Goal: Ask a question

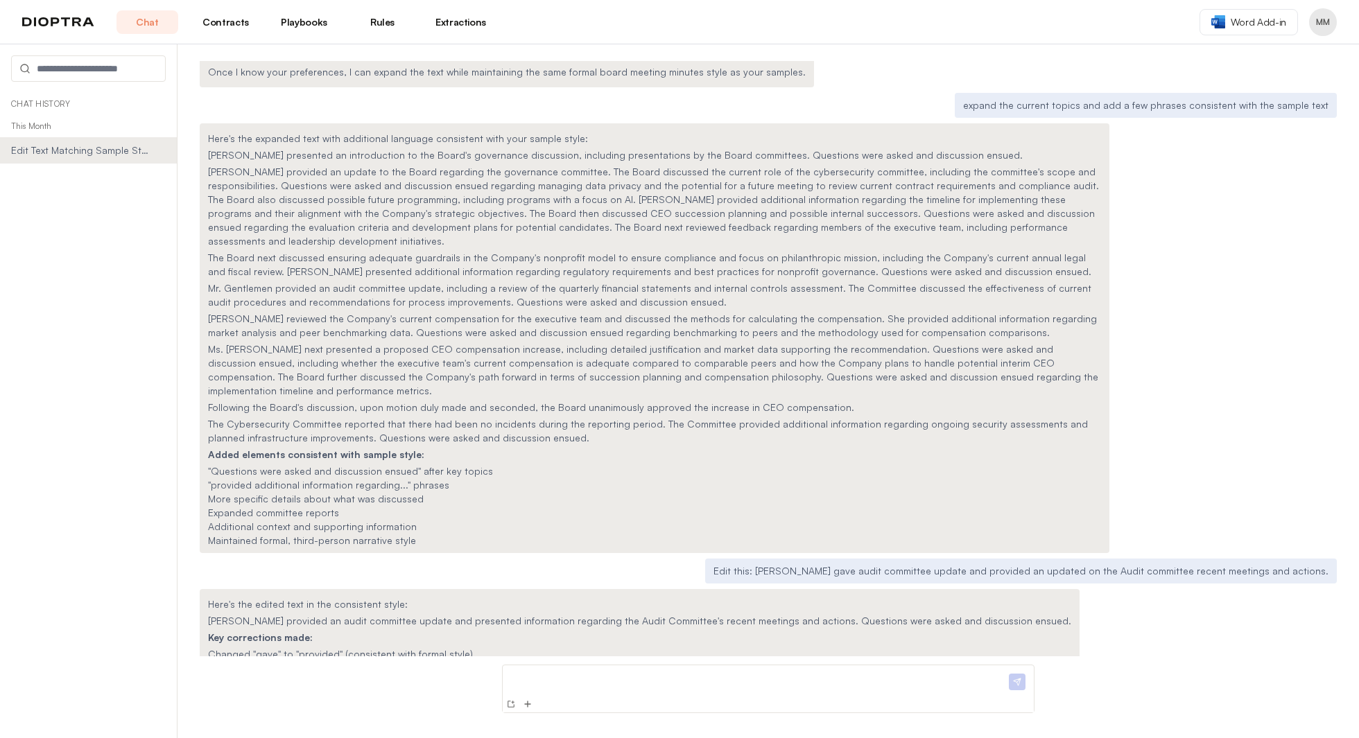
scroll to position [1462, 0]
click at [150, 19] on link "Chat" at bounding box center [147, 22] width 62 height 24
click at [155, 22] on link "Chat" at bounding box center [147, 22] width 62 height 24
click at [50, 13] on div "Chat Contracts Playbooks Rules Extractions" at bounding box center [256, 22] width 469 height 24
click at [52, 27] on div "Chat Contracts Playbooks Rules Extractions" at bounding box center [256, 22] width 469 height 24
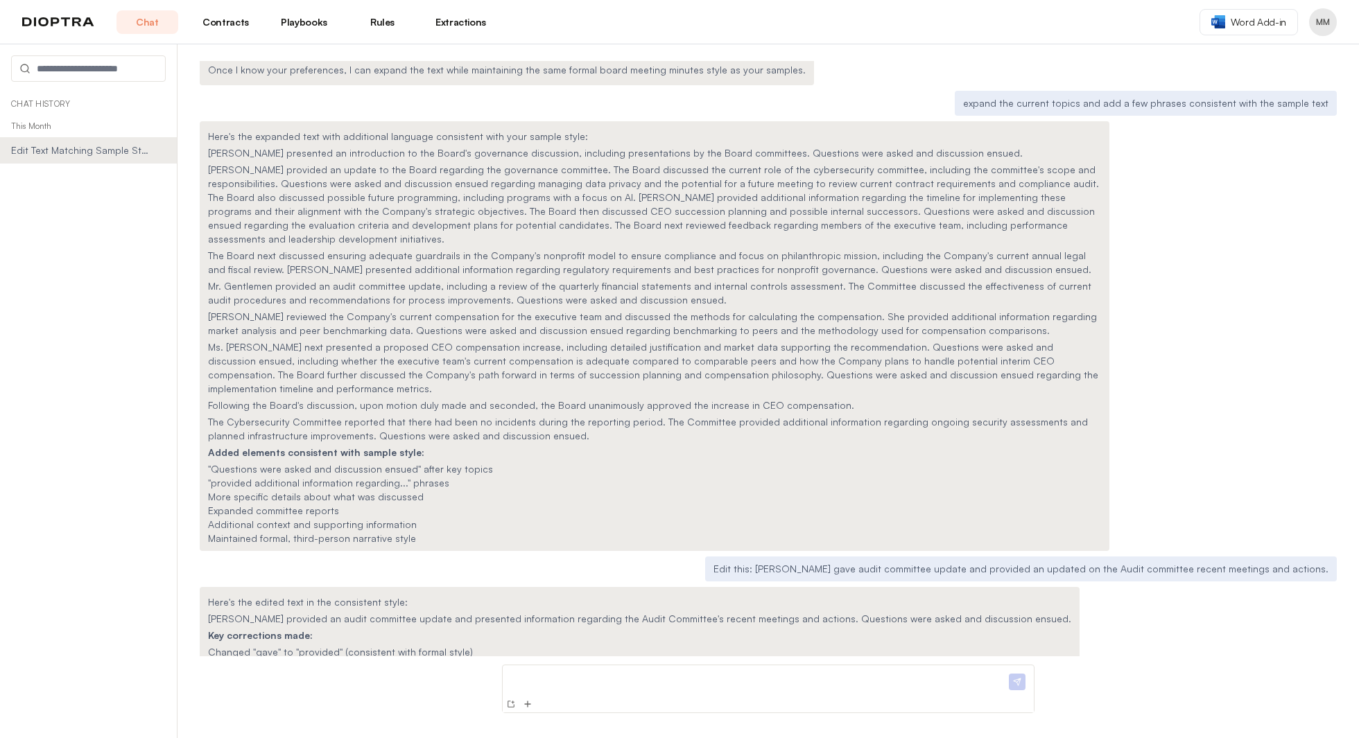
click at [53, 21] on img at bounding box center [58, 22] width 72 height 10
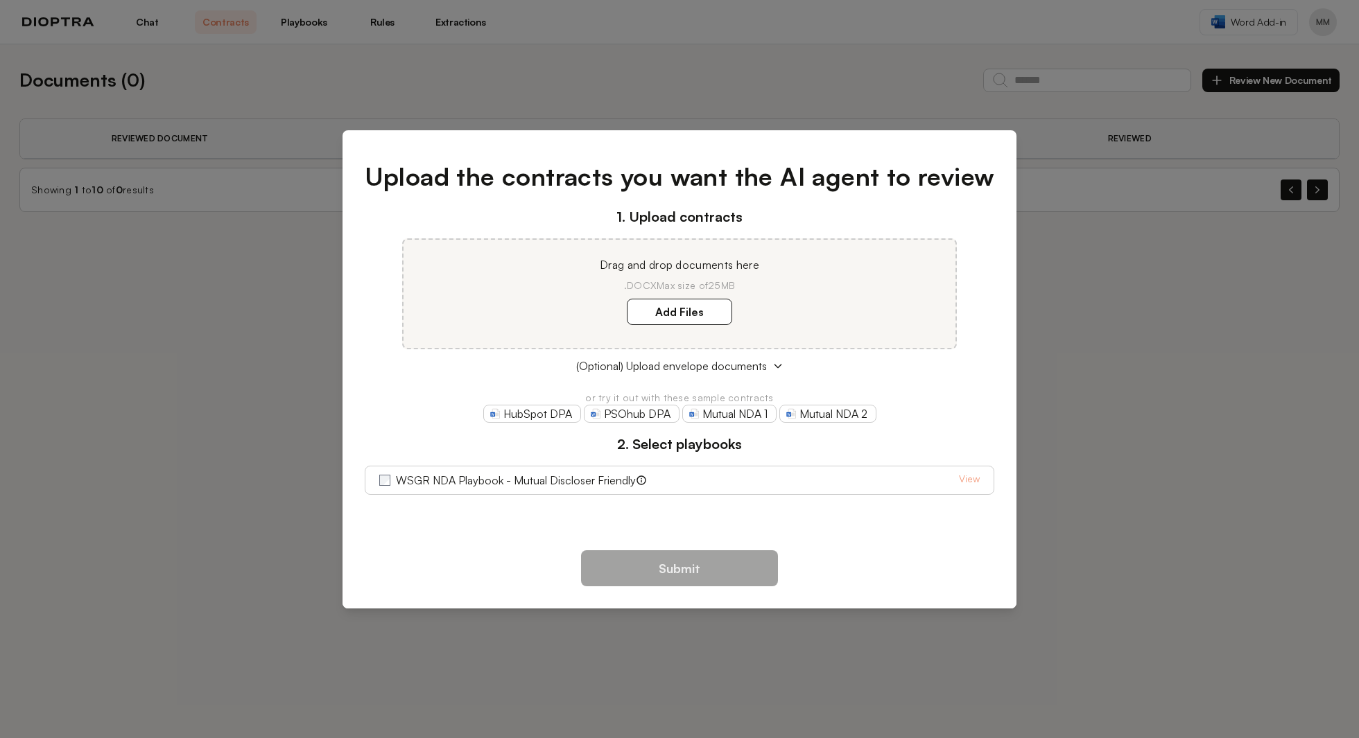
click at [1123, 297] on div "Upload the contracts you want the AI agent to review 1. Upload contracts Drag a…" at bounding box center [679, 369] width 1359 height 738
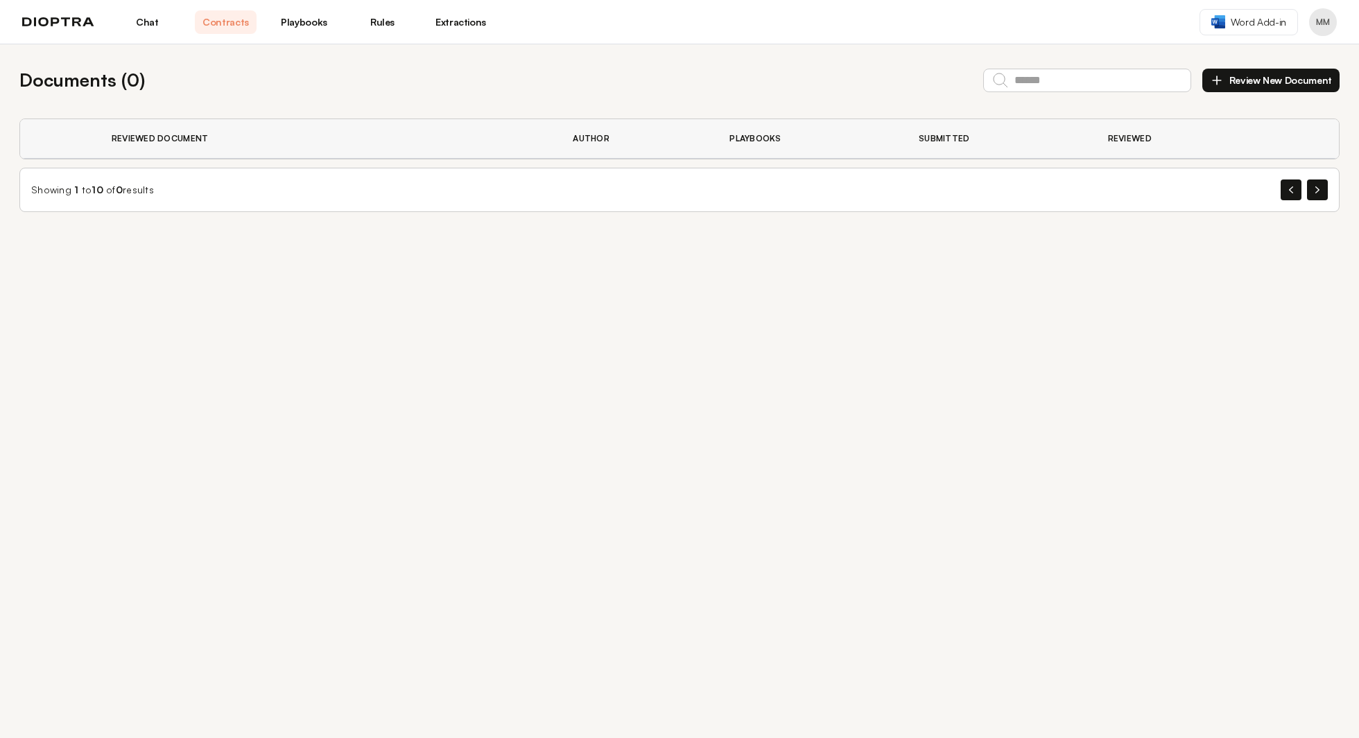
click at [146, 27] on link "Chat" at bounding box center [147, 22] width 62 height 24
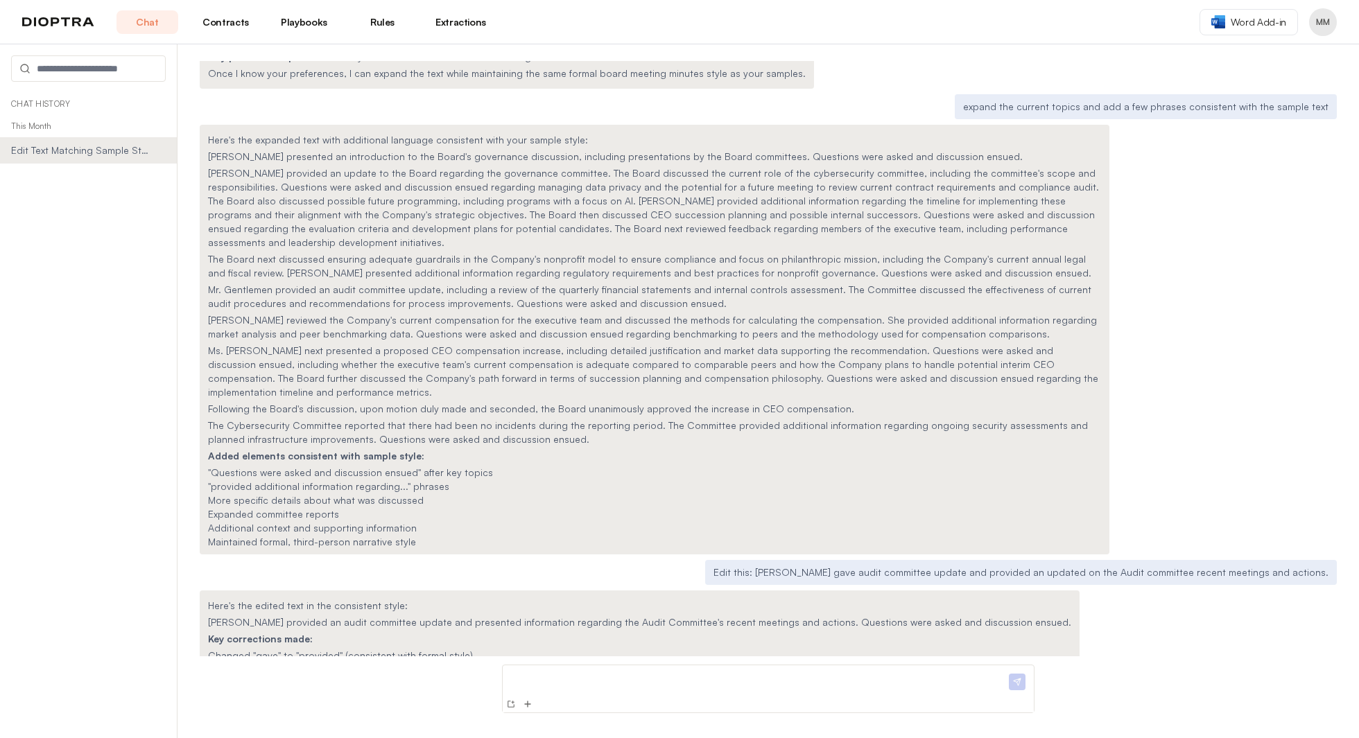
scroll to position [1462, 0]
click at [550, 675] on p at bounding box center [757, 678] width 498 height 15
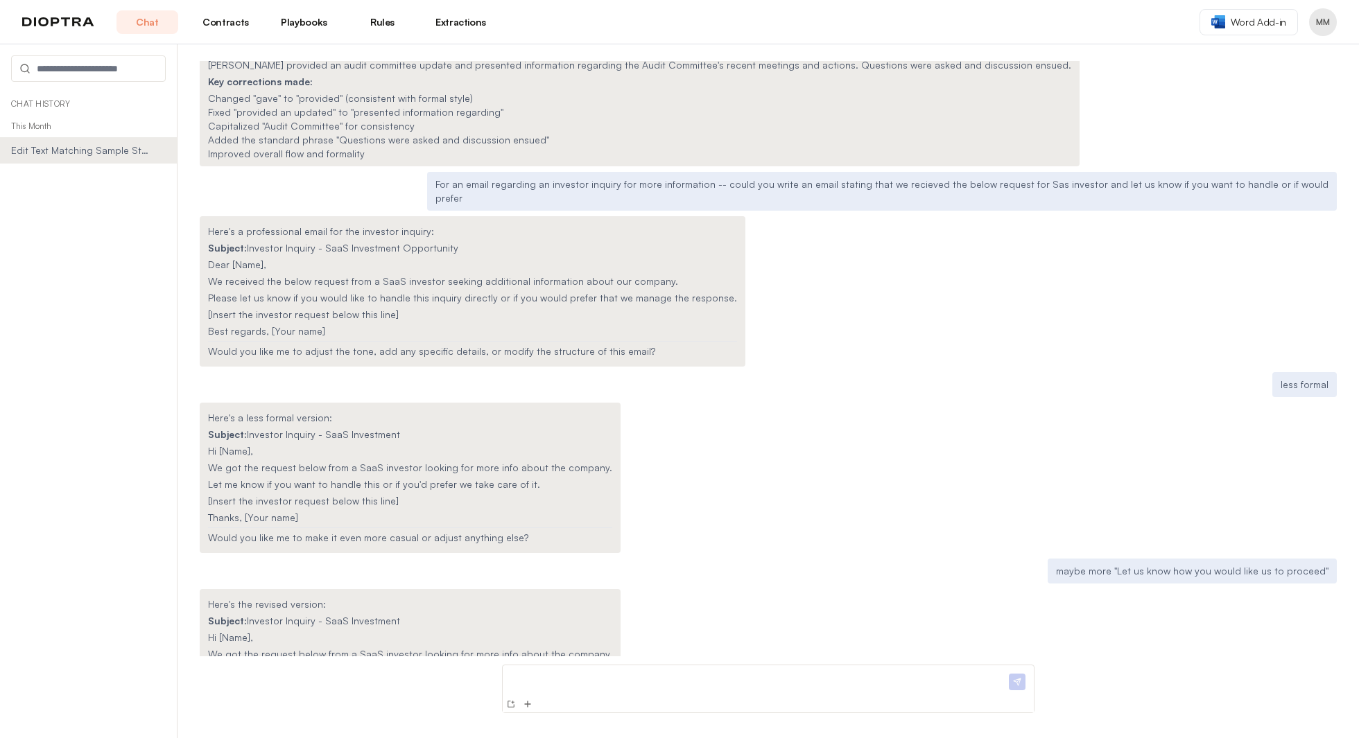
scroll to position [2022, 0]
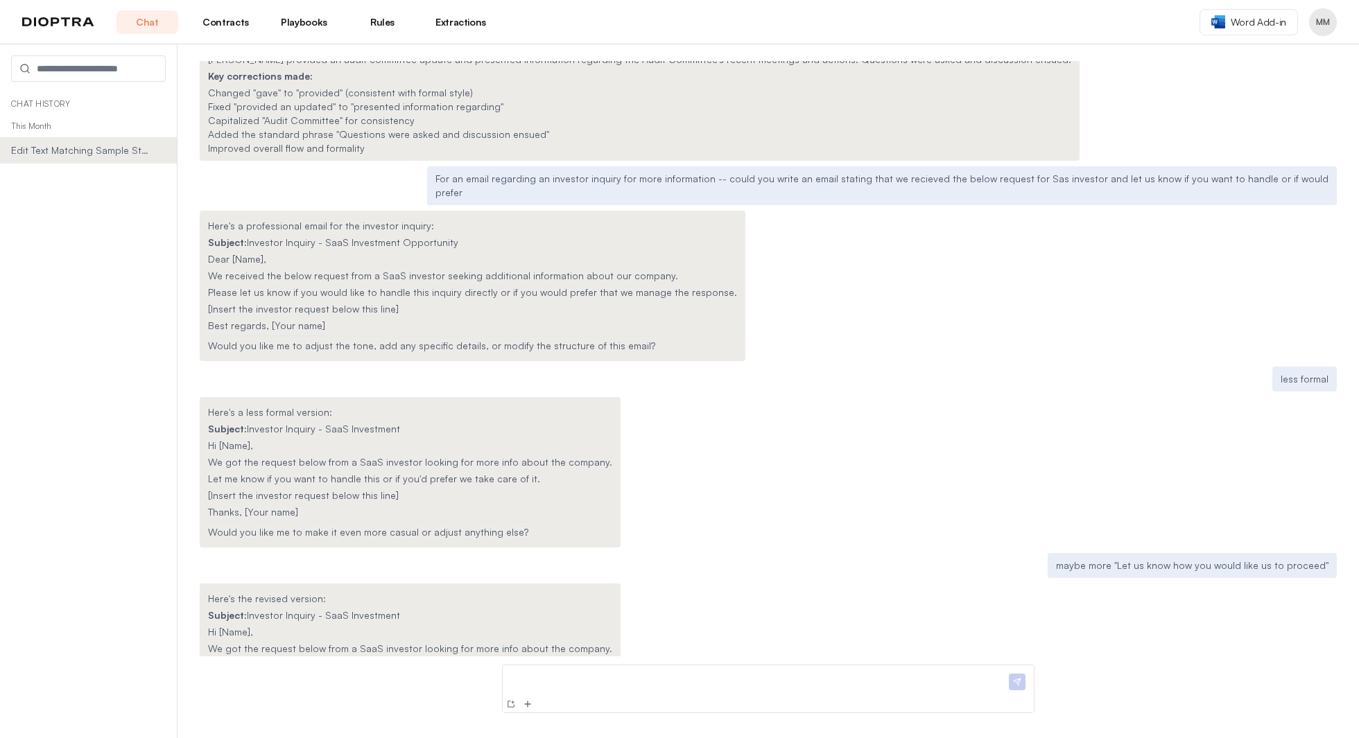
click at [540, 668] on div at bounding box center [768, 681] width 531 height 31
click at [560, 689] on div at bounding box center [757, 683] width 498 height 25
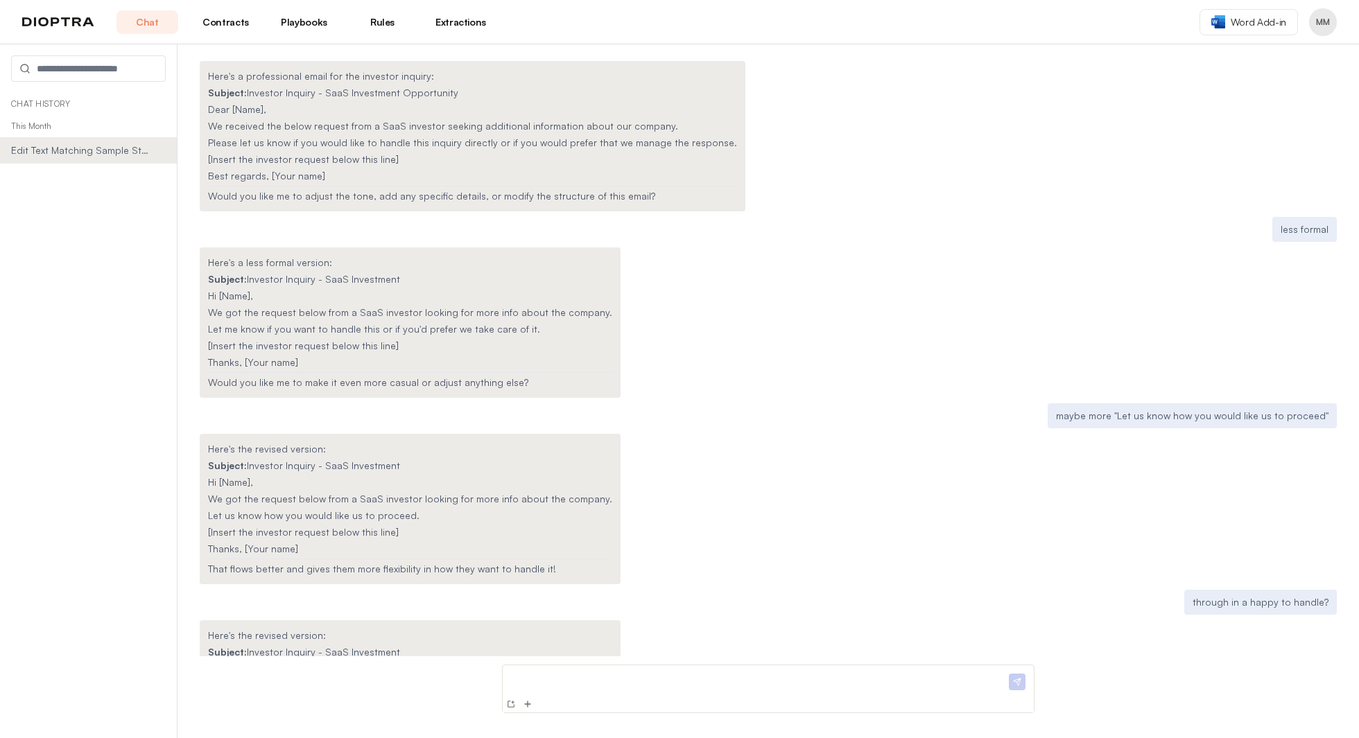
scroll to position [2208, 0]
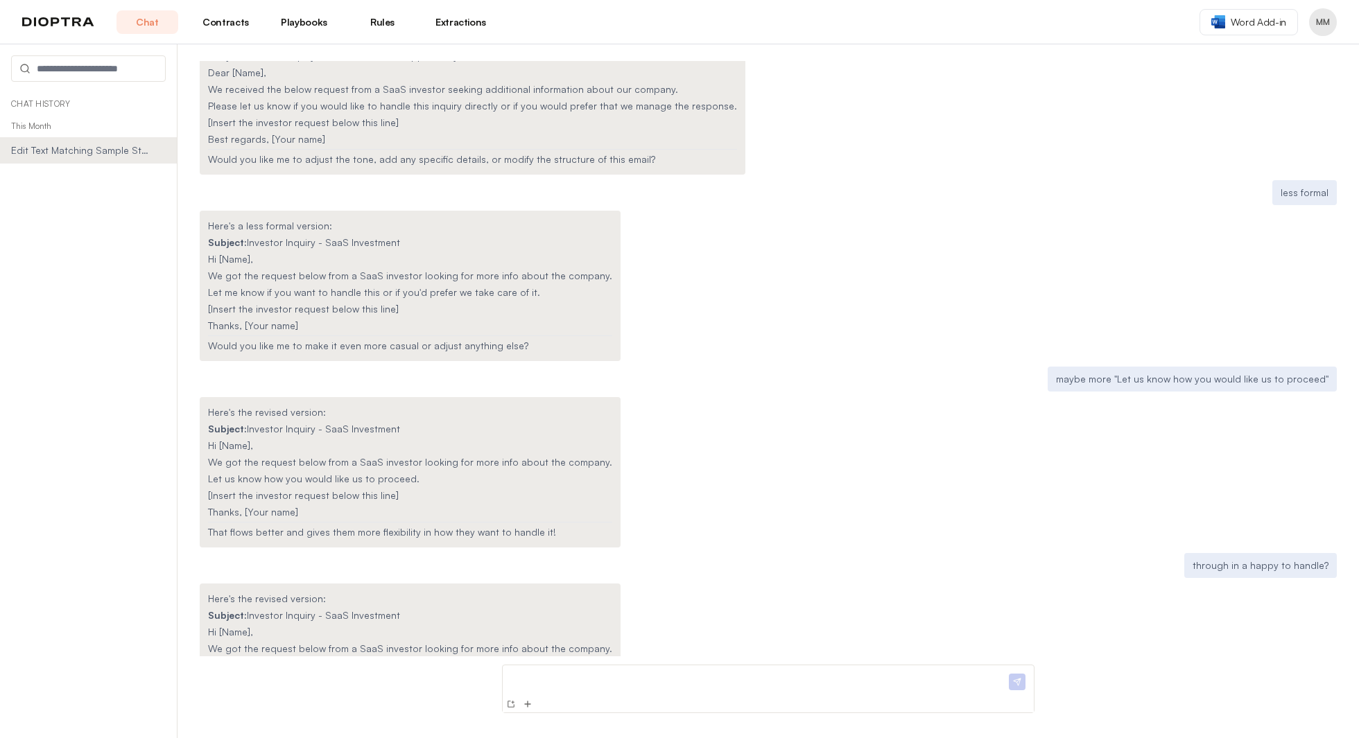
click at [554, 677] on p at bounding box center [757, 678] width 498 height 15
